Goal: Task Accomplishment & Management: Complete application form

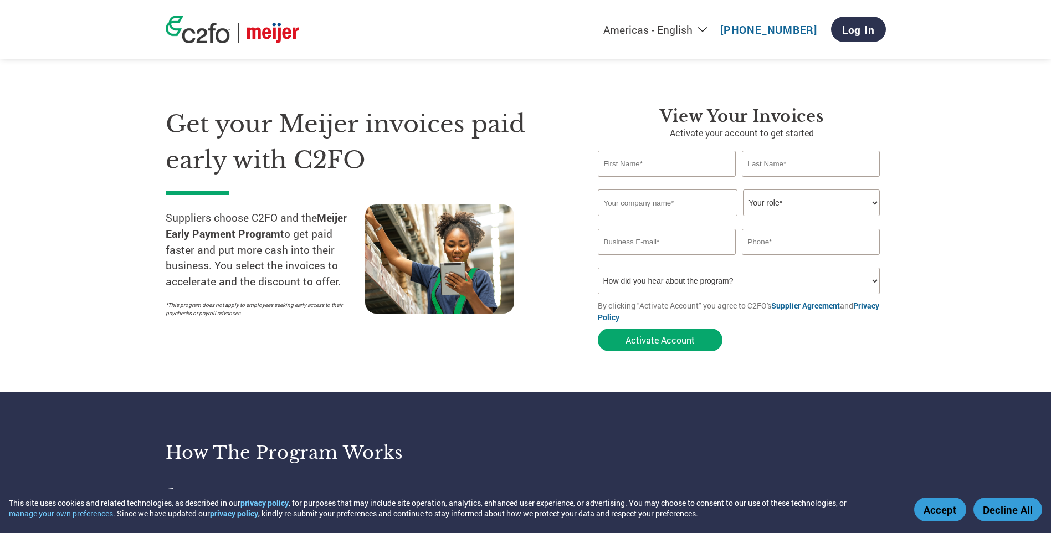
click at [641, 165] on input "text" at bounding box center [667, 164] width 138 height 26
type input "[PERSON_NAME]"
type input "[PERSON_NAME][EMAIL_ADDRESS][DOMAIN_NAME]"
drag, startPoint x: 848, startPoint y: 245, endPoint x: 719, endPoint y: 244, distance: 128.5
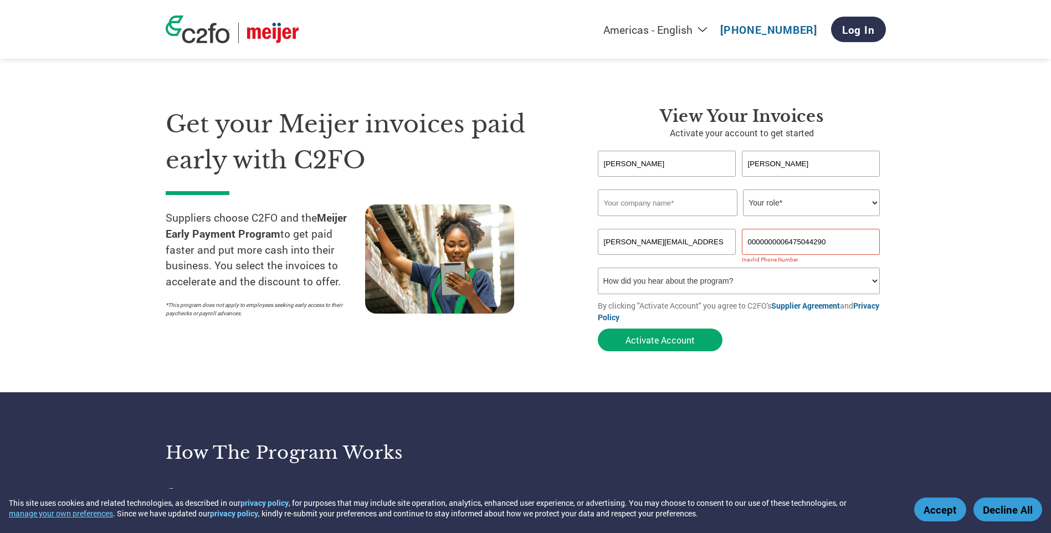
click at [719, 244] on div "[PERSON_NAME][EMAIL_ADDRESS][DOMAIN_NAME] 0000000006475044290" at bounding box center [742, 242] width 288 height 26
type input "9056522363"
click at [987, 197] on section "Get your Meijer invoices paid early with C2FO Suppliers choose C2FO and the Mei…" at bounding box center [525, 218] width 1051 height 348
drag, startPoint x: 685, startPoint y: 276, endPoint x: 739, endPoint y: 266, distance: 55.2
click at [685, 276] on select "How did you hear about the program? Received a letter Email Social Media Online…" at bounding box center [739, 281] width 282 height 27
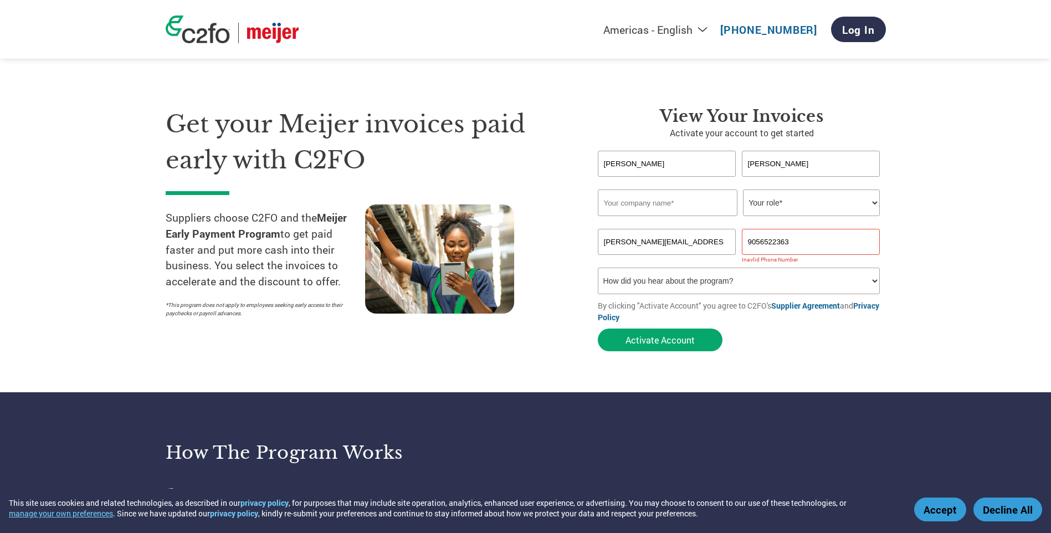
select select "Email"
click at [598, 268] on select "How did you hear about the program? Received a letter Email Social Media Online…" at bounding box center [739, 281] width 282 height 27
click at [652, 338] on button "Activate Account" at bounding box center [660, 339] width 125 height 23
click at [640, 207] on input "text" at bounding box center [668, 202] width 140 height 27
type input "Kisko products"
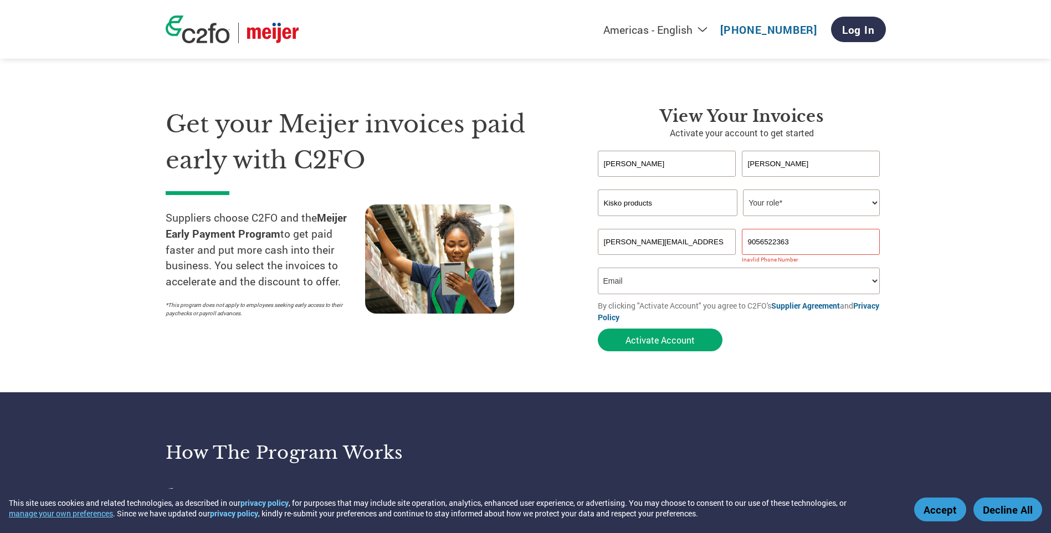
click at [743, 241] on input "9056522363" at bounding box center [811, 242] width 138 height 26
type input "19056522363"
click at [646, 346] on button "Activate Account" at bounding box center [660, 339] width 125 height 23
click at [800, 200] on select "Your role* CFO Controller Credit Manager Finance Director Treasurer CEO Preside…" at bounding box center [811, 202] width 137 height 27
select select "ACCOUNTS_RECEIVABLE"
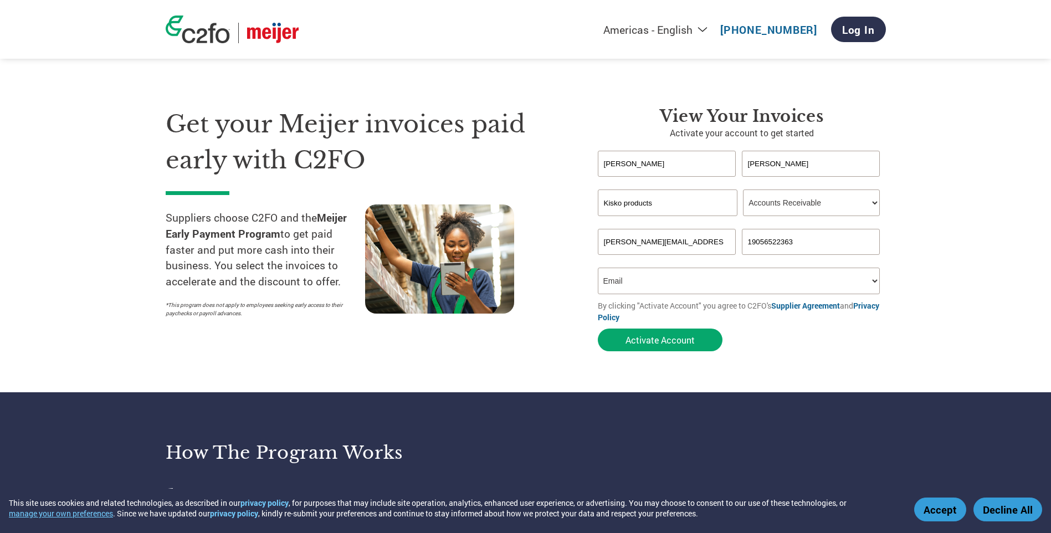
click at [743, 189] on select "Your role* CFO Controller Credit Manager Finance Director Treasurer CEO Preside…" at bounding box center [811, 202] width 137 height 27
click at [652, 346] on button "Activate Account" at bounding box center [660, 339] width 125 height 23
click at [637, 239] on input "[PERSON_NAME][EMAIL_ADDRESS][DOMAIN_NAME]" at bounding box center [667, 242] width 138 height 26
type input "[PERSON_NAME][EMAIL_ADDRESS][DOMAIN_NAME]"
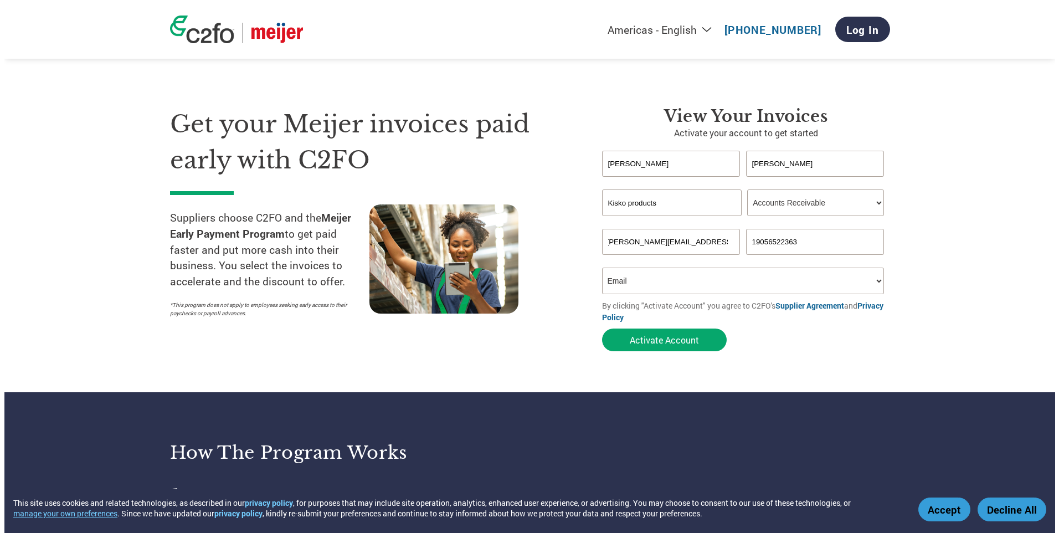
scroll to position [0, 0]
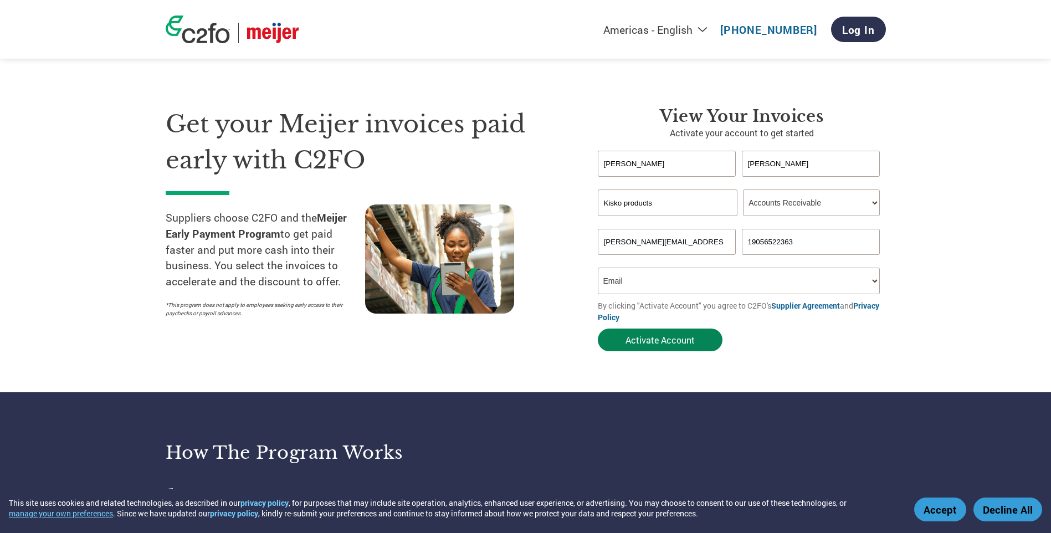
click at [659, 344] on button "Activate Account" at bounding box center [660, 339] width 125 height 23
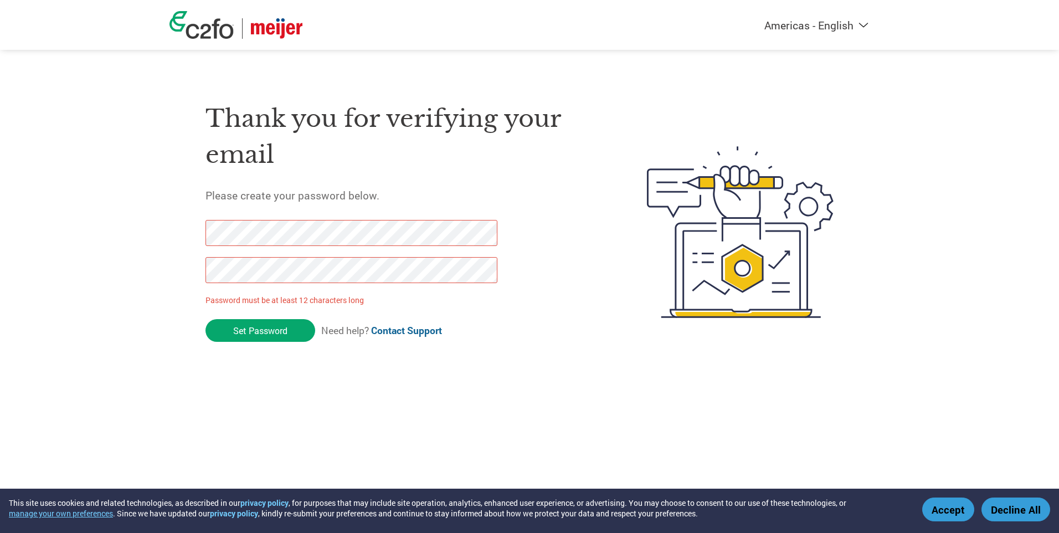
drag, startPoint x: 289, startPoint y: 321, endPoint x: 161, endPoint y: 240, distance: 151.6
click at [161, 240] on div "Americas - English Américas - Español [GEOGRAPHIC_DATA] - Português Amériques -…" at bounding box center [529, 187] width 1059 height 375
click at [143, 265] on div "Americas - English Américas - Español Américas - Português Amériques - Français…" at bounding box center [529, 187] width 1059 height 375
click at [259, 325] on input "Set Password" at bounding box center [260, 330] width 110 height 23
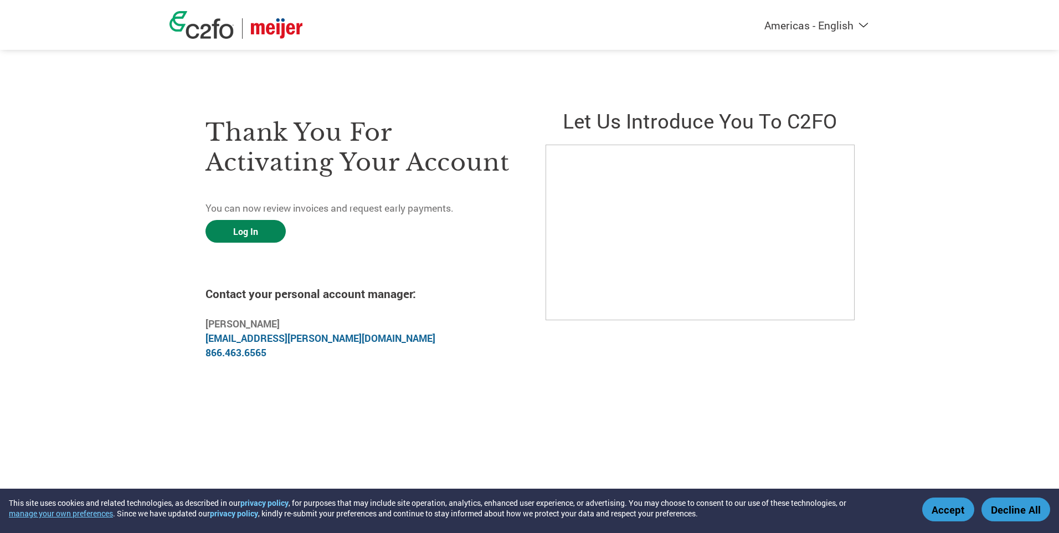
click at [259, 225] on link "Log In" at bounding box center [245, 231] width 80 height 23
